Goal: Task Accomplishment & Management: Manage account settings

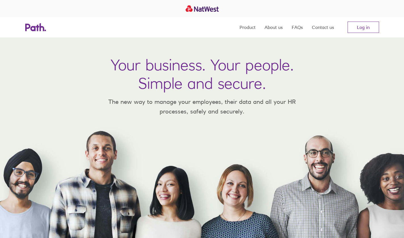
click at [370, 27] on link "Log in" at bounding box center [364, 27] width 32 height 11
click at [356, 33] on nav "Product About us FAQs Contact us Log in" at bounding box center [310, 27] width 140 height 20
click at [360, 26] on link "Log in" at bounding box center [364, 27] width 32 height 11
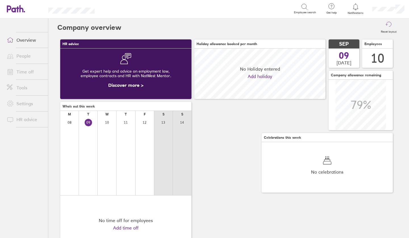
scroll to position [51, 131]
click at [22, 69] on link "Time off" at bounding box center [25, 71] width 46 height 11
